Goal: Task Accomplishment & Management: Manage account settings

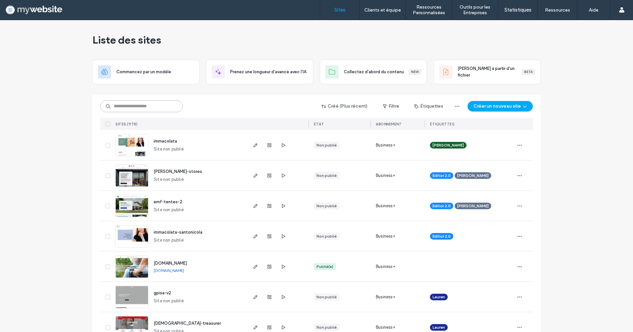
click at [155, 102] on input at bounding box center [141, 106] width 82 height 12
click at [152, 108] on input at bounding box center [141, 106] width 82 height 12
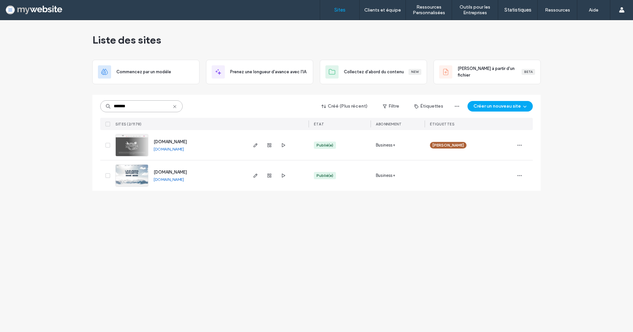
type input "*******"
click at [175, 142] on span "www.garage-universtyle-auto.ch" at bounding box center [170, 141] width 33 height 5
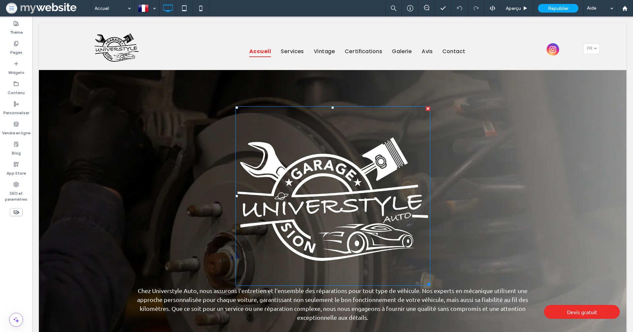
scroll to position [581, 0]
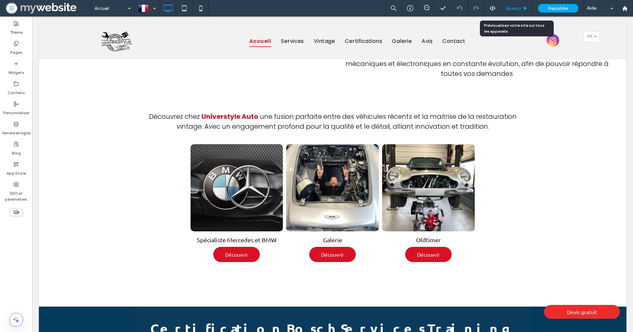
click at [510, 7] on span "Aperçu" at bounding box center [513, 9] width 15 height 6
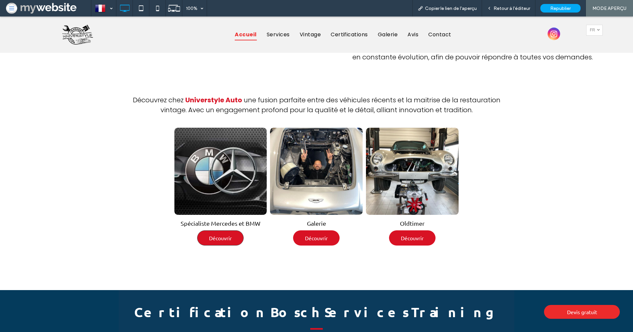
click at [223, 231] on span "Découvrir" at bounding box center [220, 237] width 36 height 13
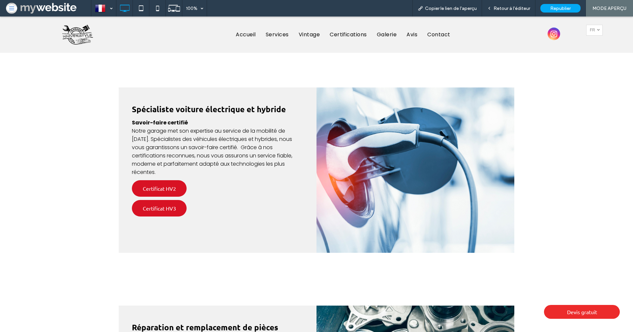
scroll to position [735, 0]
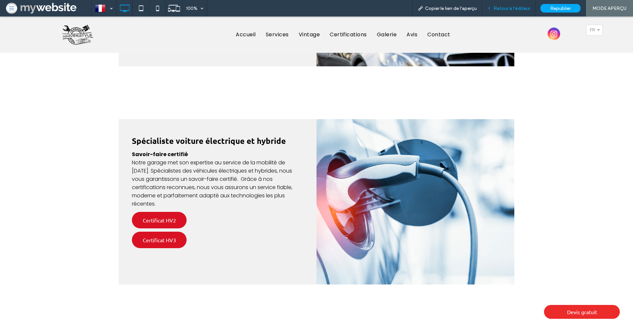
click at [514, 9] on span "Retour à l'éditeur" at bounding box center [512, 9] width 37 height 6
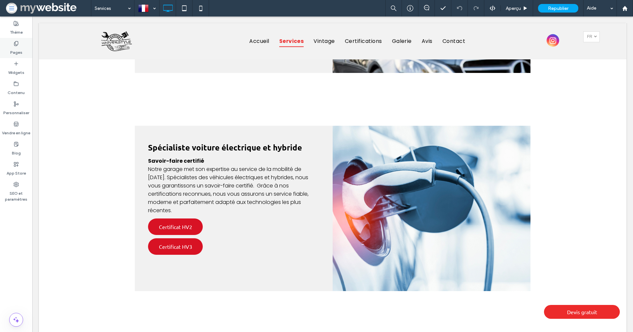
click at [12, 46] on label "Pages" at bounding box center [16, 50] width 12 height 9
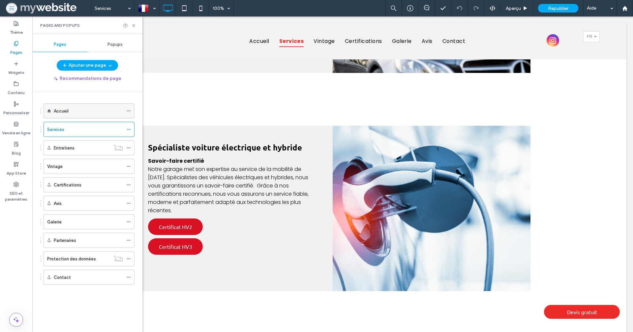
click at [76, 112] on div "Accueil" at bounding box center [88, 110] width 69 height 7
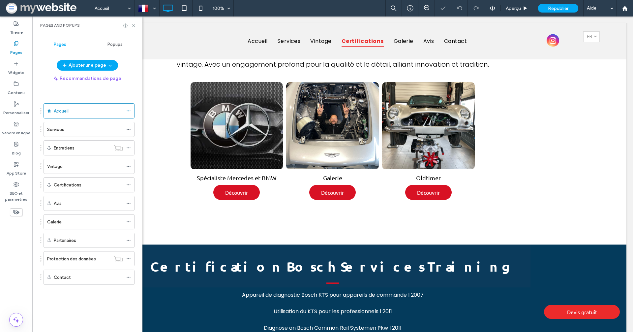
scroll to position [991, 0]
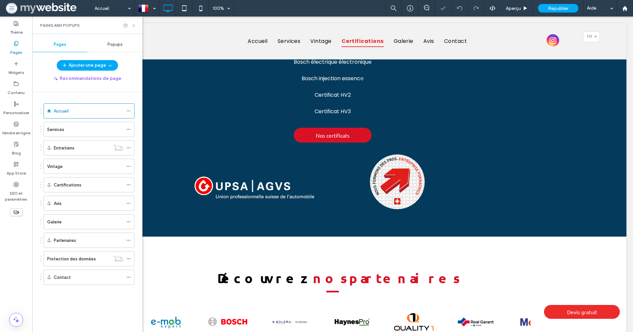
click at [133, 24] on use at bounding box center [133, 25] width 3 height 3
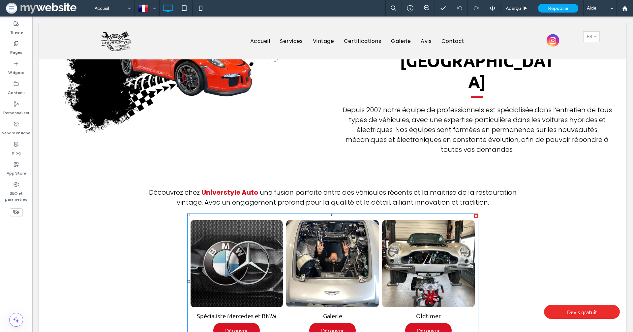
scroll to position [506, 0]
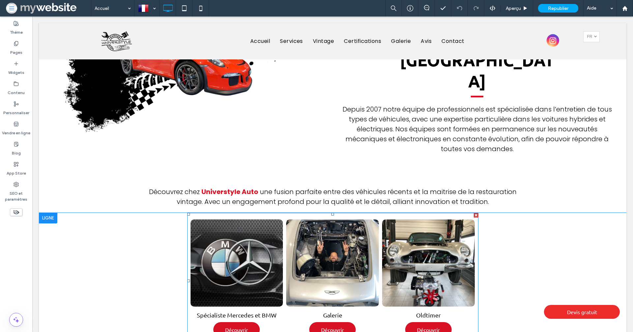
click at [259, 228] on link at bounding box center [237, 263] width 98 height 92
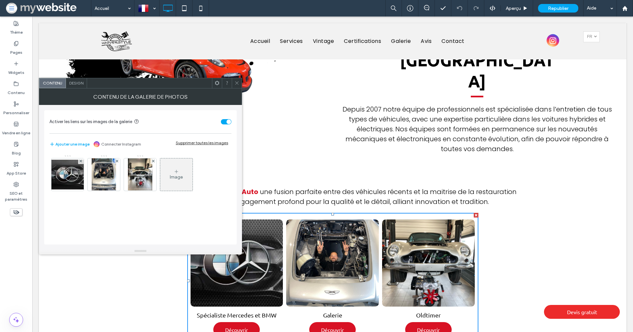
click at [170, 177] on div "Image" at bounding box center [176, 177] width 13 height 6
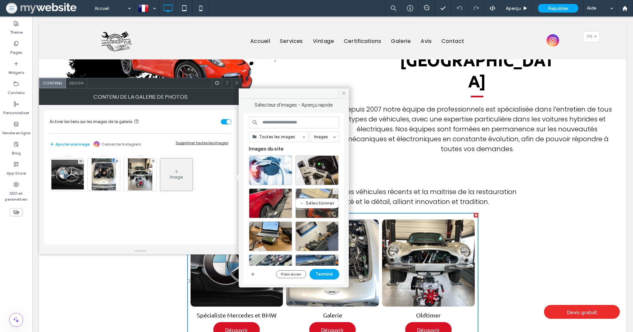
click at [307, 199] on div "Sélectionner" at bounding box center [316, 203] width 43 height 30
click at [324, 272] on button "Terminé" at bounding box center [325, 274] width 30 height 11
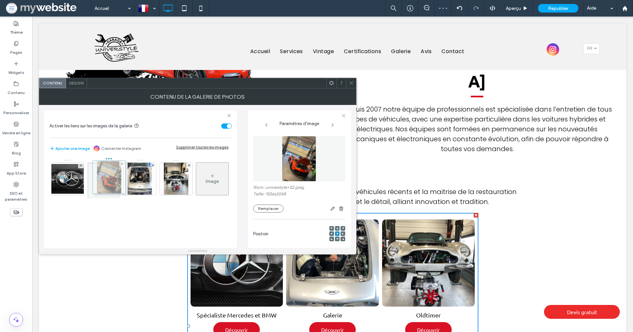
drag, startPoint x: 181, startPoint y: 184, endPoint x: 113, endPoint y: 182, distance: 67.9
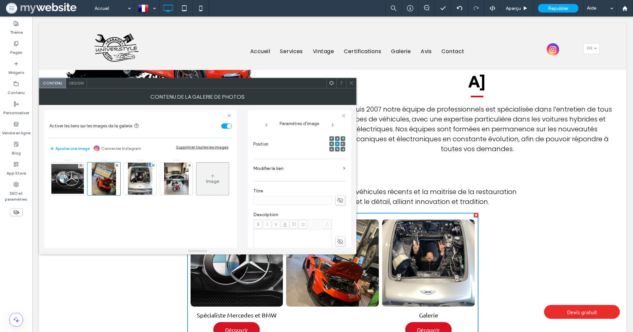
scroll to position [91, 0]
click at [337, 196] on icon at bounding box center [340, 198] width 7 height 7
click at [300, 199] on input at bounding box center [292, 199] width 79 height 9
click at [268, 198] on input "**" at bounding box center [292, 199] width 79 height 9
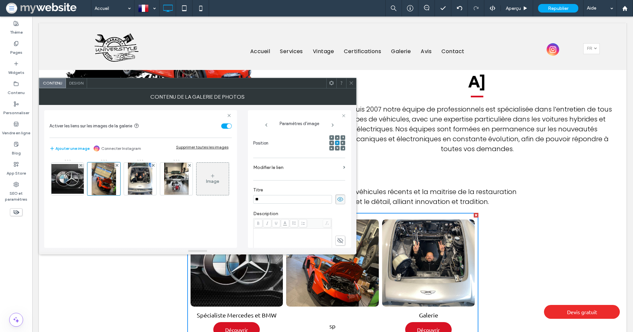
click at [268, 198] on input "**" at bounding box center [292, 199] width 79 height 9
paste input "**********"
type input "**********"
click at [81, 83] on span "Design" at bounding box center [76, 82] width 14 height 5
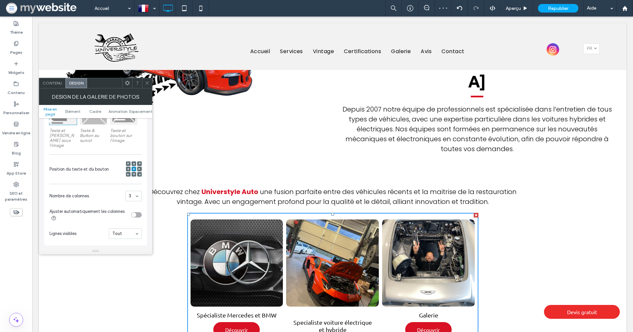
scroll to position [129, 0]
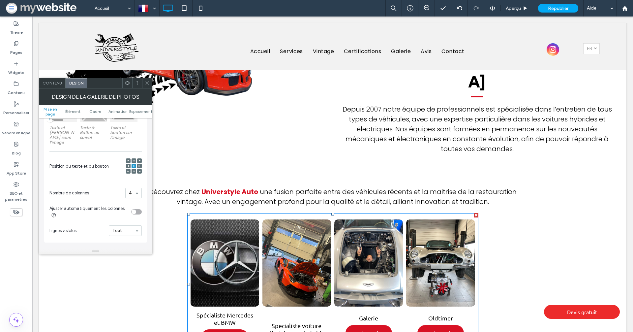
click at [57, 84] on span "Contenu" at bounding box center [52, 82] width 19 height 5
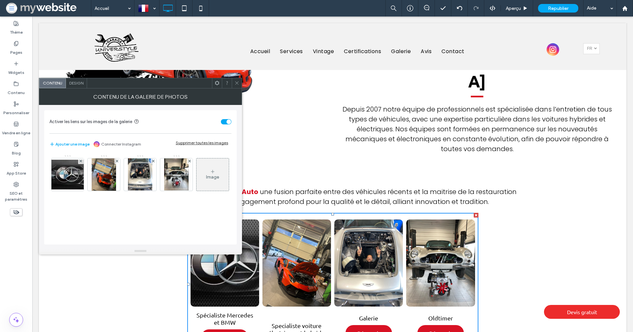
click at [238, 81] on use at bounding box center [236, 82] width 3 height 3
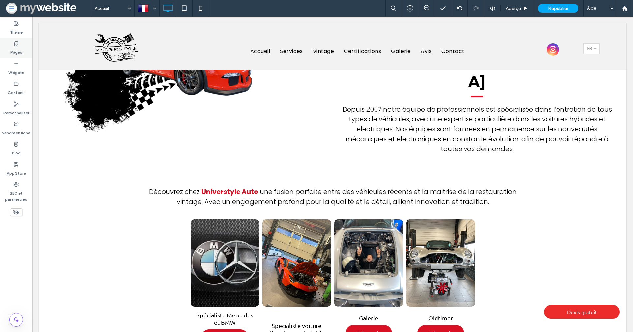
click at [14, 45] on icon at bounding box center [16, 43] width 5 height 5
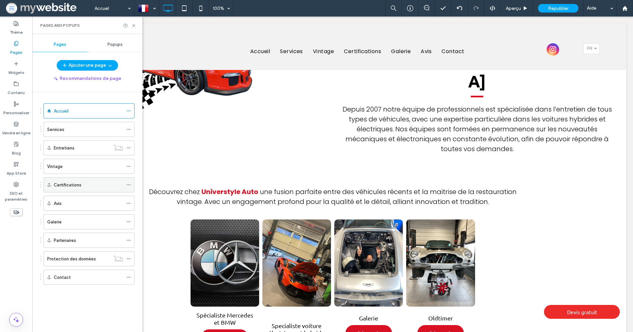
click at [86, 181] on div "Certifications" at bounding box center [88, 184] width 69 height 7
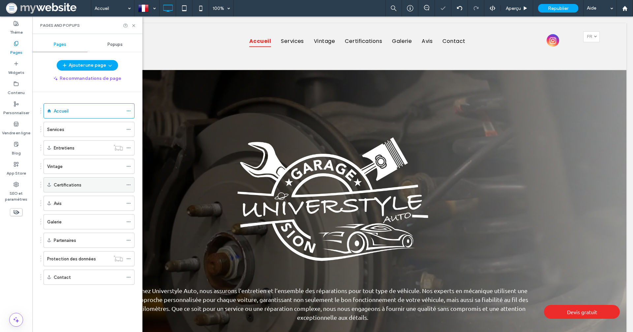
scroll to position [581, 0]
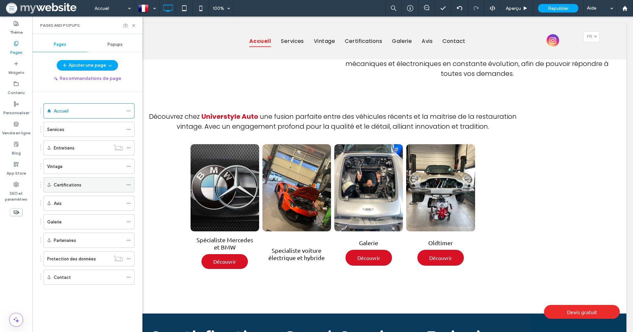
click at [86, 185] on div "Certifications" at bounding box center [88, 184] width 69 height 7
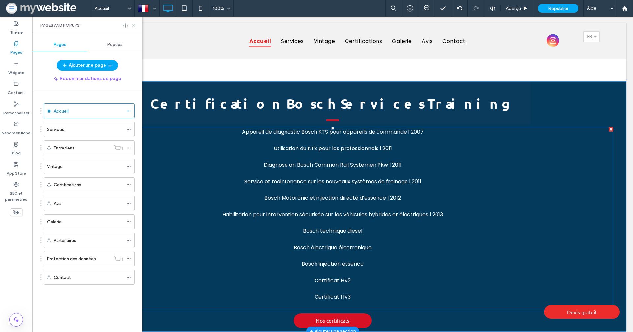
scroll to position [801, 0]
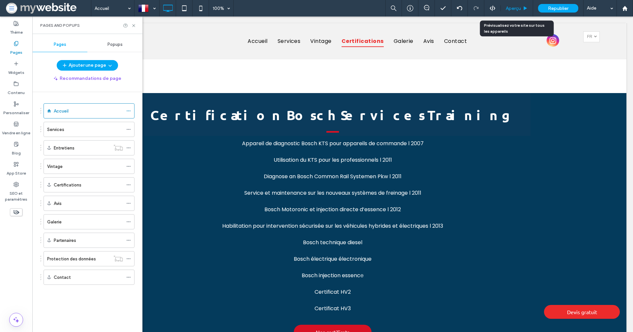
click at [510, 7] on span "Aperçu" at bounding box center [513, 9] width 15 height 6
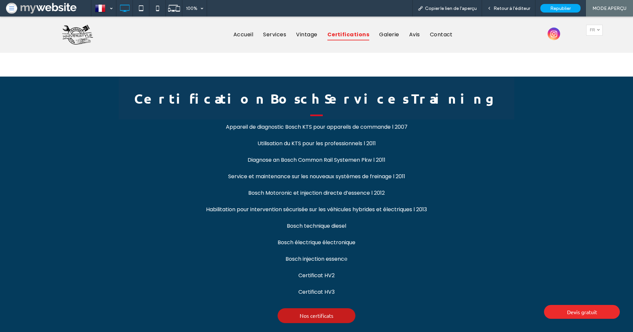
click at [287, 308] on link "Nos certificats" at bounding box center [317, 315] width 78 height 15
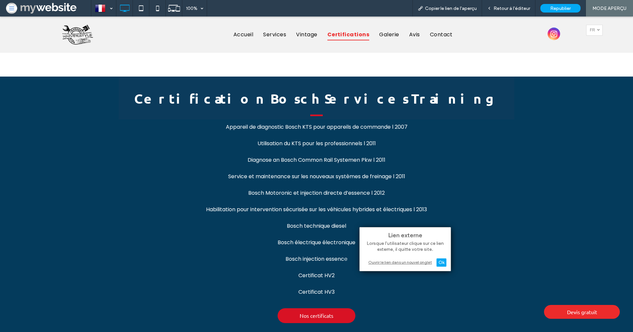
click at [408, 264] on div "Ouvrir le lien dans un nouvel onglet" at bounding box center [405, 261] width 82 height 7
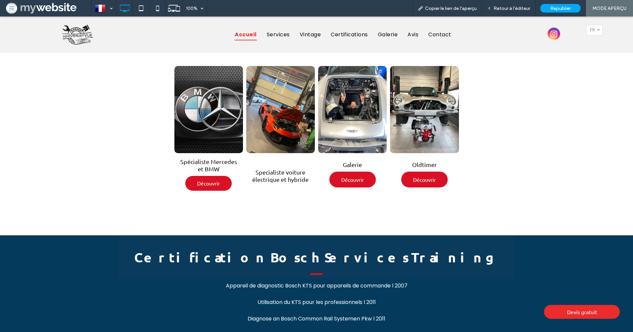
scroll to position [642, 0]
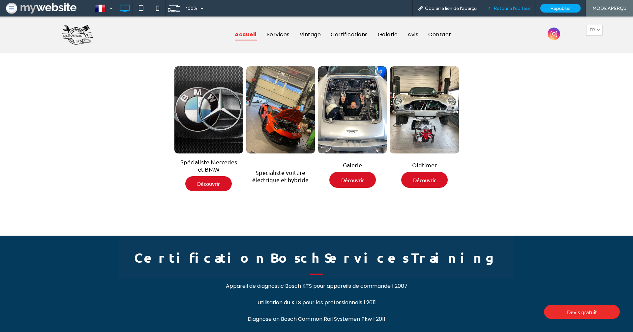
click at [517, 9] on span "Retour à l'éditeur" at bounding box center [512, 9] width 37 height 6
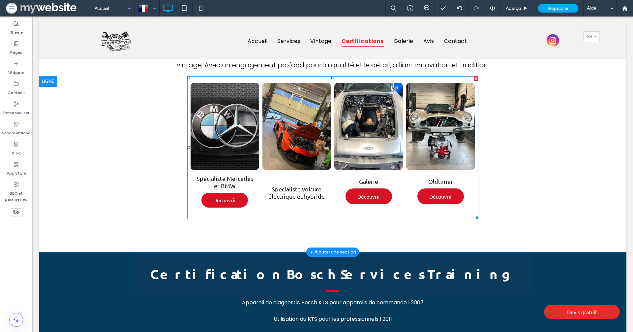
click at [301, 94] on link at bounding box center [296, 126] width 73 height 92
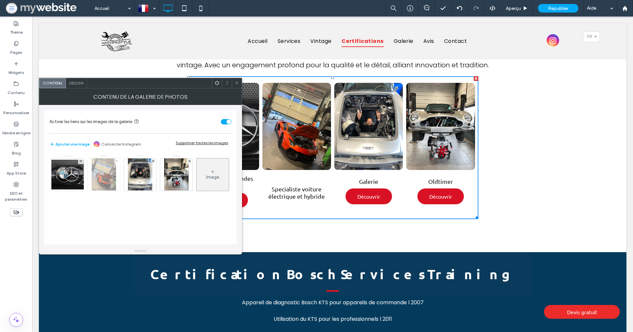
click at [117, 161] on icon at bounding box center [117, 161] width 3 height 3
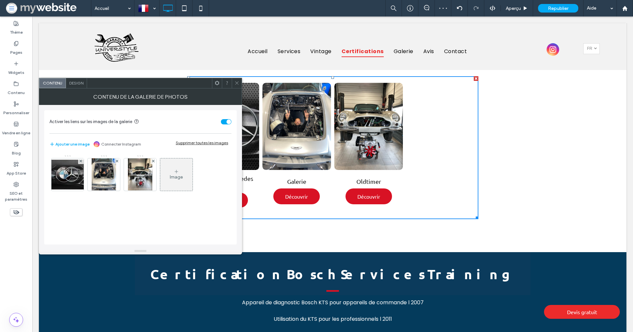
click at [68, 81] on div "Design" at bounding box center [76, 83] width 21 height 10
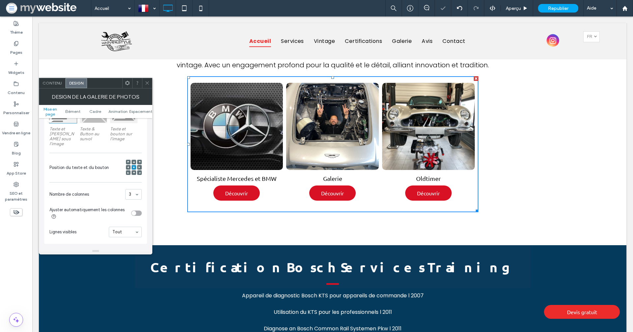
scroll to position [639, 0]
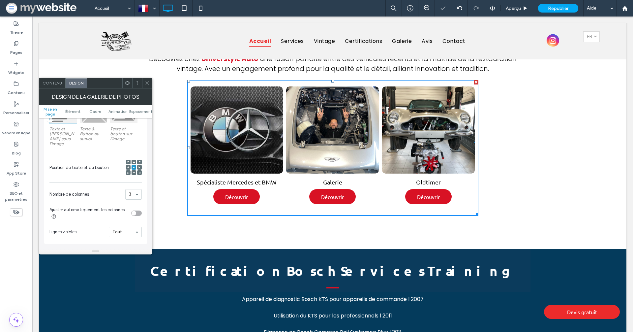
click at [148, 83] on icon at bounding box center [147, 82] width 5 height 5
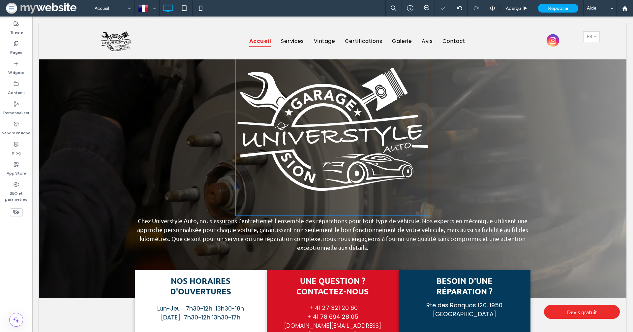
scroll to position [0, 0]
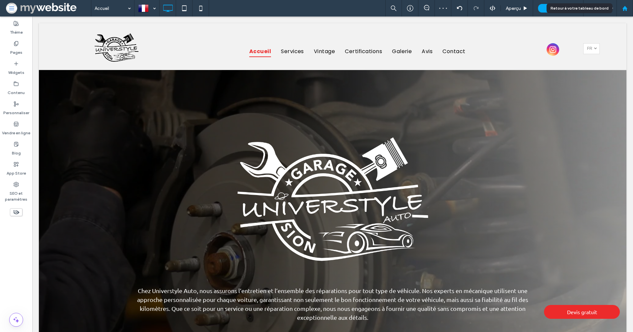
click at [628, 6] on div at bounding box center [625, 9] width 16 height 6
